Goal: Communication & Community: Answer question/provide support

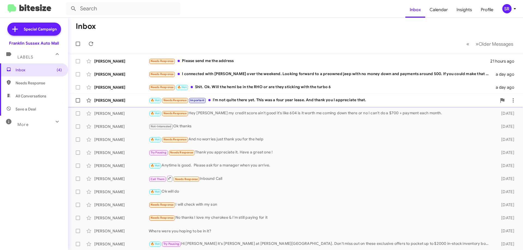
click at [335, 101] on div "🔥 Hot Needs Response Important I'm not quite there yet. This was a four year le…" at bounding box center [323, 100] width 348 height 6
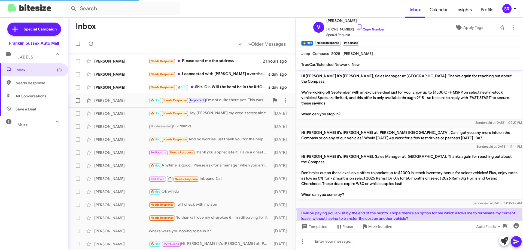
scroll to position [237, 0]
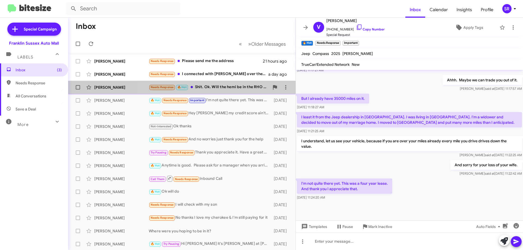
click at [216, 88] on div "Needs Response 🔥 Hot Shit. Ok. Will the hemi be in the RHO or are they sticking…" at bounding box center [209, 87] width 121 height 6
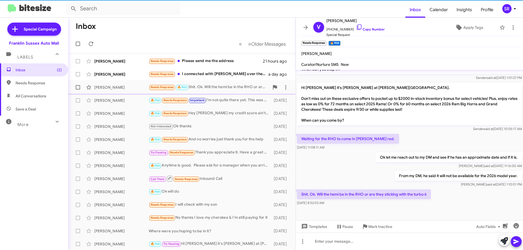
scroll to position [168, 0]
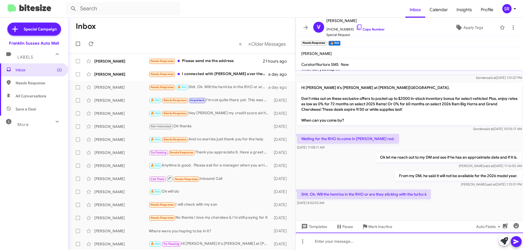
click at [360, 238] on div at bounding box center [409, 241] width 227 height 17
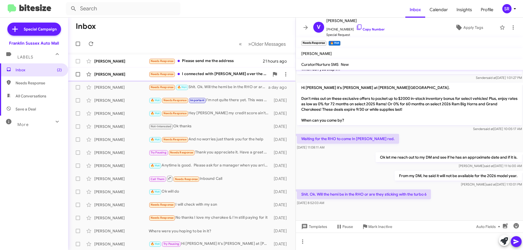
click at [236, 76] on div "Needs Response I connected with [PERSON_NAME] over the weekend. Looking forward…" at bounding box center [209, 74] width 121 height 6
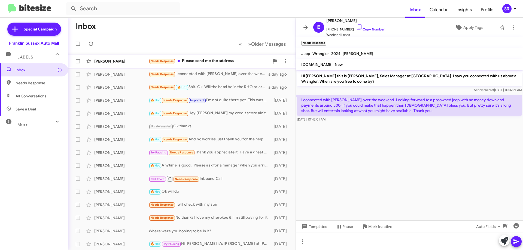
click at [207, 60] on div "Needs Response Please send me the address" at bounding box center [209, 61] width 121 height 6
